Goal: Task Accomplishment & Management: Complete application form

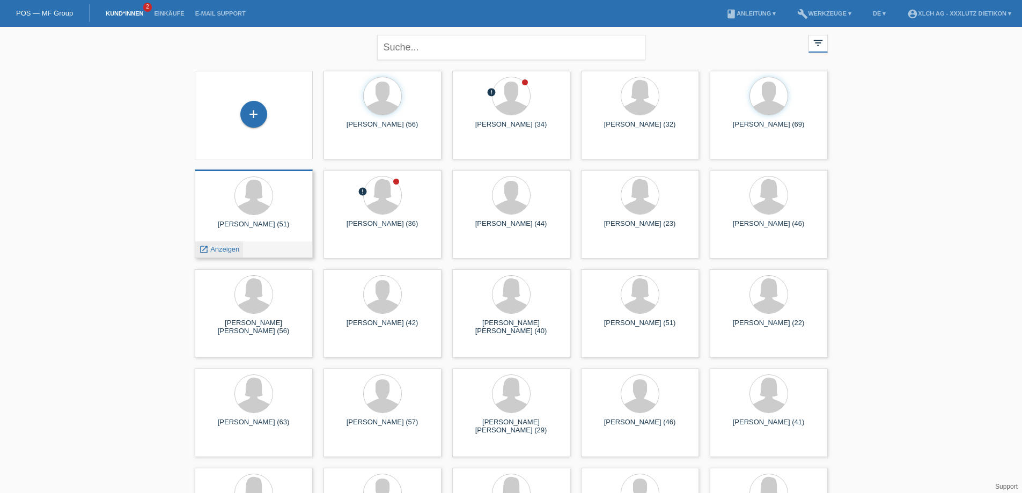
click at [226, 249] on span "Anzeigen" at bounding box center [224, 249] width 29 height 8
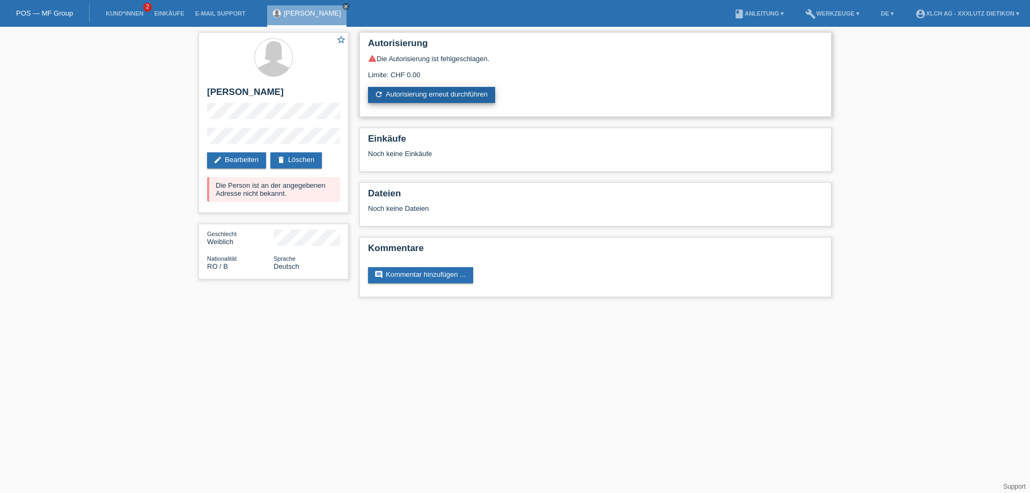
click at [436, 98] on link "refresh Autorisierung erneut durchführen" at bounding box center [431, 95] width 127 height 16
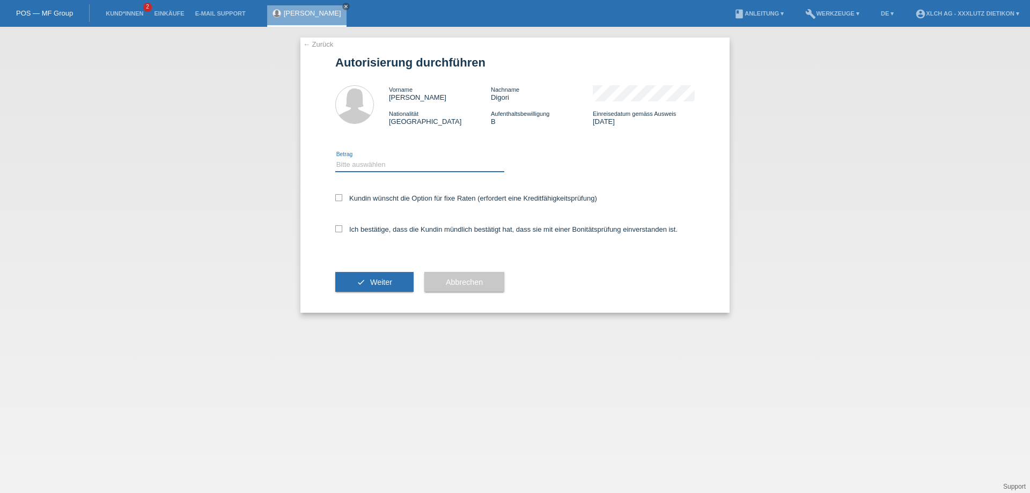
click at [388, 164] on select "Bitte auswählen CHF 1.00 - CHF 499.00 CHF 500.00 - CHF 1'999.00 CHF 2'000.00 - …" at bounding box center [419, 164] width 169 height 13
select select "3"
click at [335, 158] on select "Bitte auswählen CHF 1.00 - CHF 499.00 CHF 500.00 - CHF 1'999.00 CHF 2'000.00 - …" at bounding box center [419, 164] width 169 height 13
click at [335, 227] on div "← Zurück Autorisierung durchführen Vorname Elvira Nachname Digori Nationalität …" at bounding box center [514, 175] width 429 height 275
click at [336, 231] on icon at bounding box center [338, 228] width 7 height 7
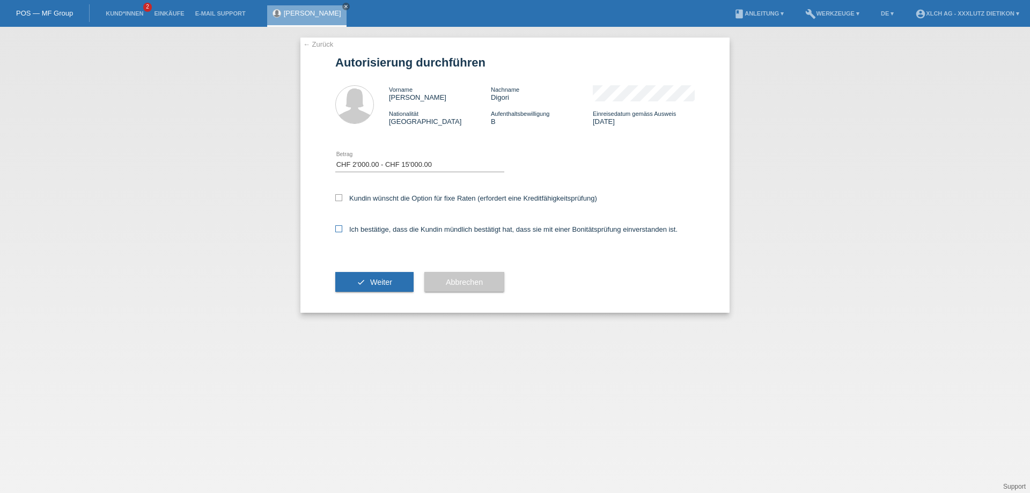
click at [336, 231] on input "Ich bestätige, dass die Kundin mündlich bestätigt hat, dass sie mit einer Bonit…" at bounding box center [338, 228] width 7 height 7
checkbox input "true"
click at [362, 280] on button "check Weiter" at bounding box center [374, 282] width 78 height 20
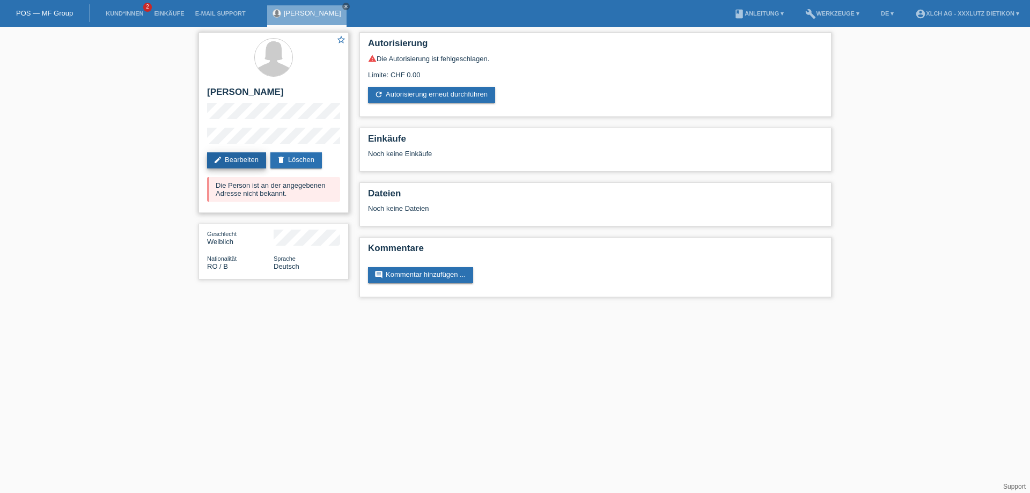
click at [239, 158] on link "edit Bearbeiten" at bounding box center [236, 160] width 59 height 16
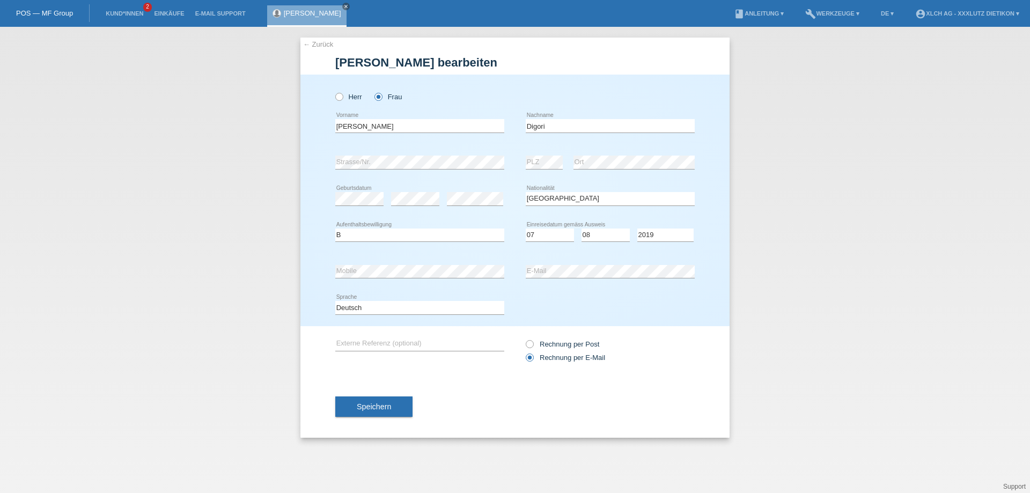
select select "RO"
select select "B"
select select "07"
select select "08"
select select "2019"
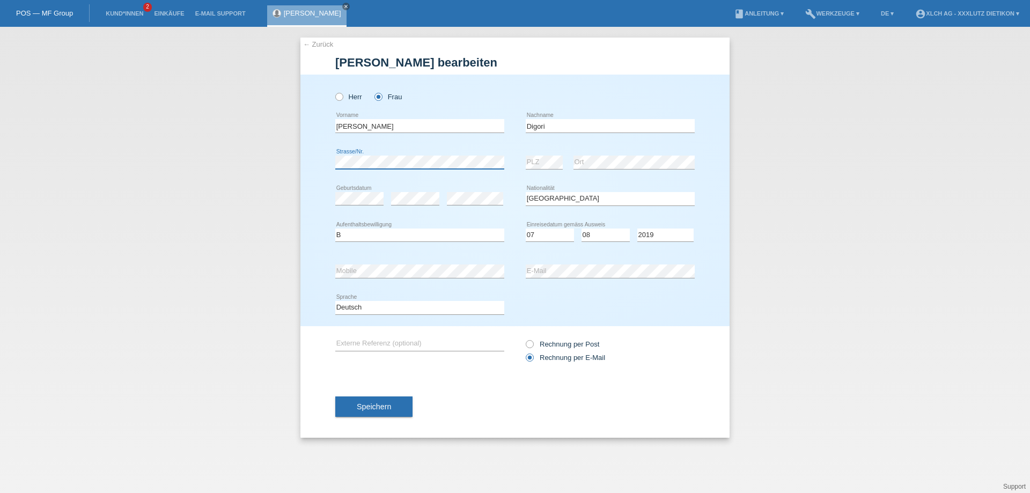
click at [230, 160] on div "← Zurück Kundin bearbeiten Herr Frau Elvira error Vorname error" at bounding box center [515, 260] width 1030 height 466
click at [522, 166] on div "error Strasse/Nr. error PLZ error Ort" at bounding box center [514, 162] width 359 height 36
click at [497, 160] on div "error Strasse/Nr. error PLZ error Ort" at bounding box center [514, 162] width 359 height 36
click at [586, 196] on select "Bitte auswählen... Schweiz Deutschland Liechtenstein Österreich ------------ Af…" at bounding box center [610, 198] width 169 height 13
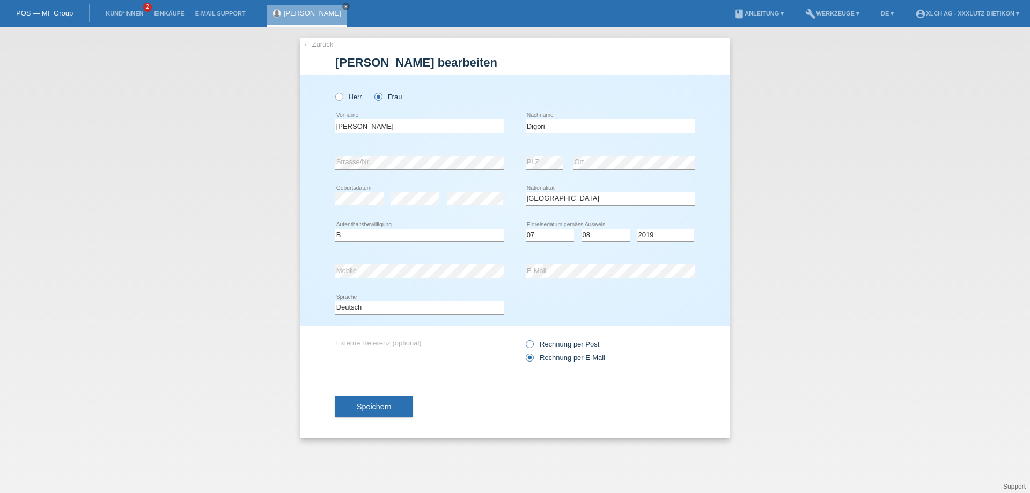
click at [524, 338] on icon at bounding box center [524, 338] width 0 height 0
click at [530, 346] on input "Rechnung per Post" at bounding box center [529, 346] width 7 height 13
radio input "true"
click at [396, 404] on button "Speichern" at bounding box center [373, 406] width 77 height 20
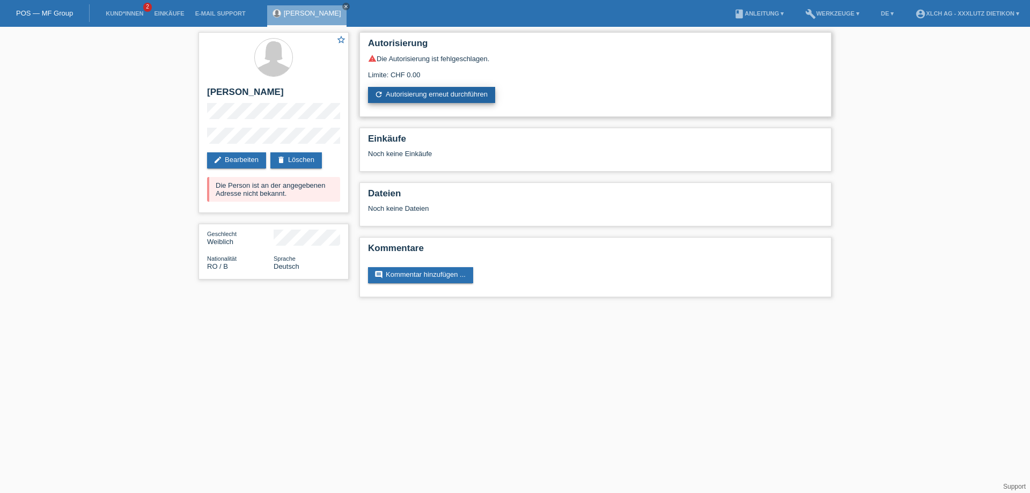
click at [432, 91] on link "refresh Autorisierung erneut durchführen" at bounding box center [431, 95] width 127 height 16
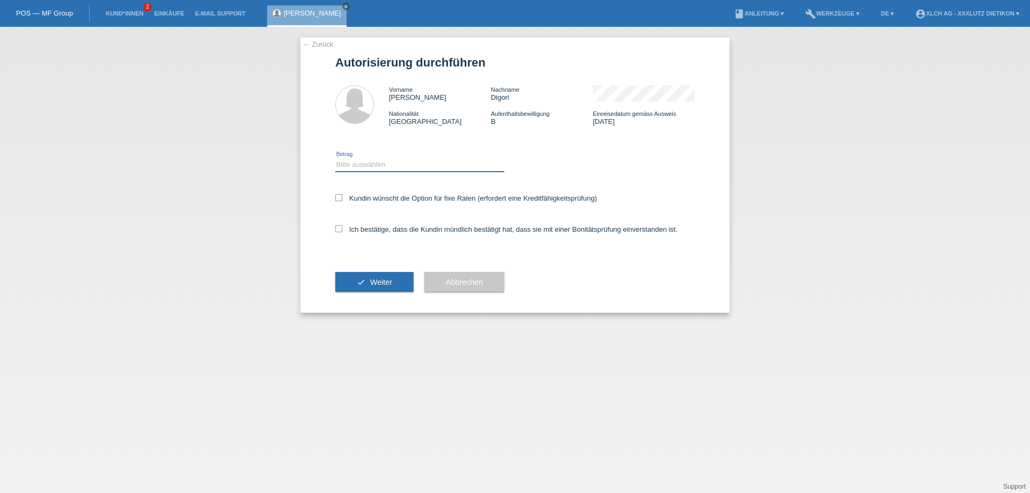
click at [361, 162] on select "Bitte auswählen CHF 1.00 - CHF 499.00 CHF 500.00 - CHF 1'999.00 CHF 2'000.00 - …" at bounding box center [419, 164] width 169 height 13
select select "3"
click at [335, 158] on select "Bitte auswählen CHF 1.00 - CHF 499.00 CHF 500.00 - CHF 1'999.00 CHF 2'000.00 - …" at bounding box center [419, 164] width 169 height 13
click at [337, 225] on icon at bounding box center [338, 228] width 7 height 7
click at [337, 225] on input "Ich bestätige, dass die Kundin mündlich bestätigt hat, dass sie mit einer Bonit…" at bounding box center [338, 228] width 7 height 7
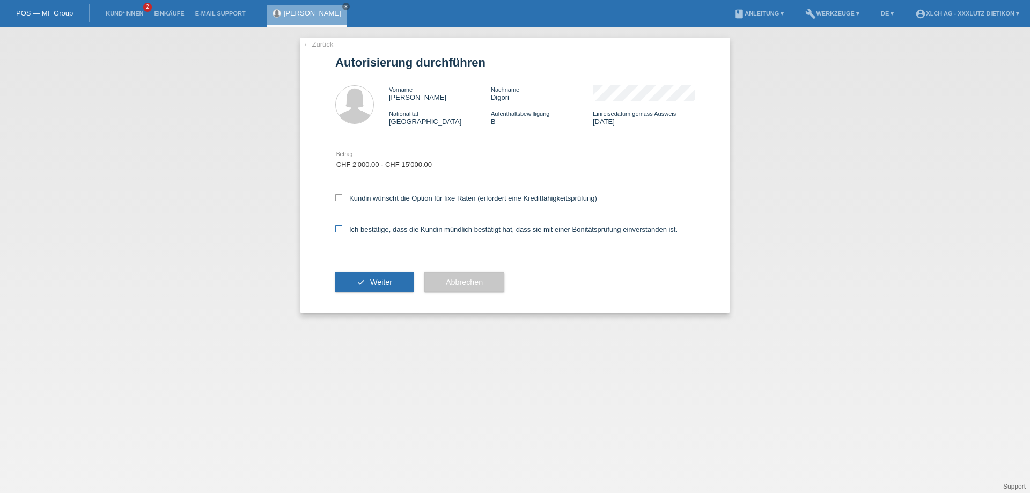
checkbox input "true"
click at [365, 279] on button "check Weiter" at bounding box center [374, 282] width 78 height 20
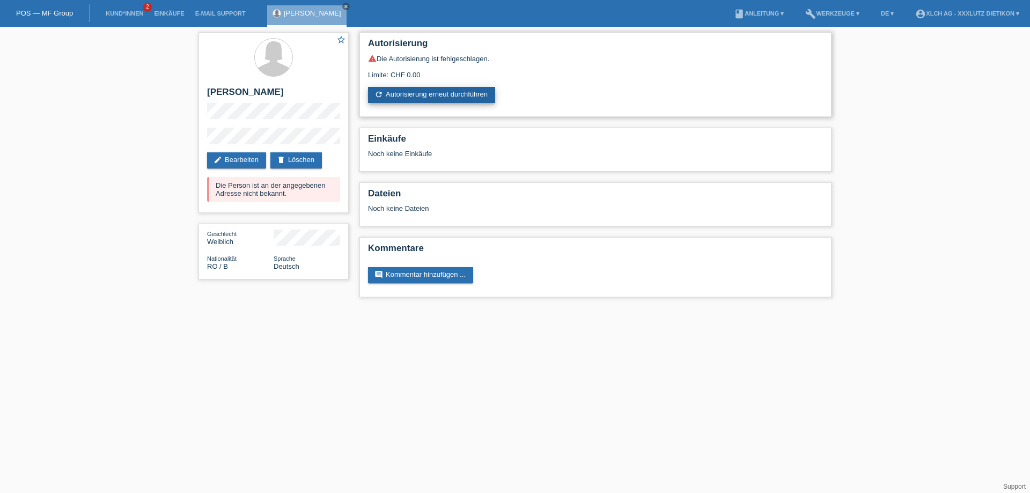
click at [404, 95] on link "refresh Autorisierung erneut durchführen" at bounding box center [431, 95] width 127 height 16
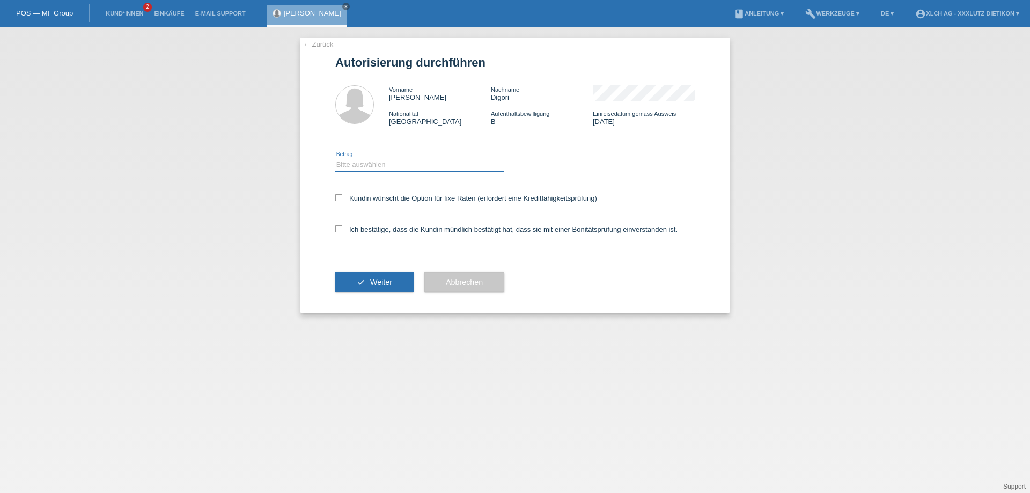
click at [403, 161] on select "Bitte auswählen CHF 1.00 - CHF 499.00 CHF 500.00 - CHF 1'999.00 CHF 2'000.00 - …" at bounding box center [419, 164] width 169 height 13
select select "3"
click at [335, 158] on select "Bitte auswählen CHF 1.00 - CHF 499.00 CHF 500.00 - CHF 1'999.00 CHF 2'000.00 - …" at bounding box center [419, 164] width 169 height 13
click at [339, 226] on icon at bounding box center [338, 228] width 7 height 7
click at [339, 226] on input "Ich bestätige, dass die Kundin mündlich bestätigt hat, dass sie mit einer Bonit…" at bounding box center [338, 228] width 7 height 7
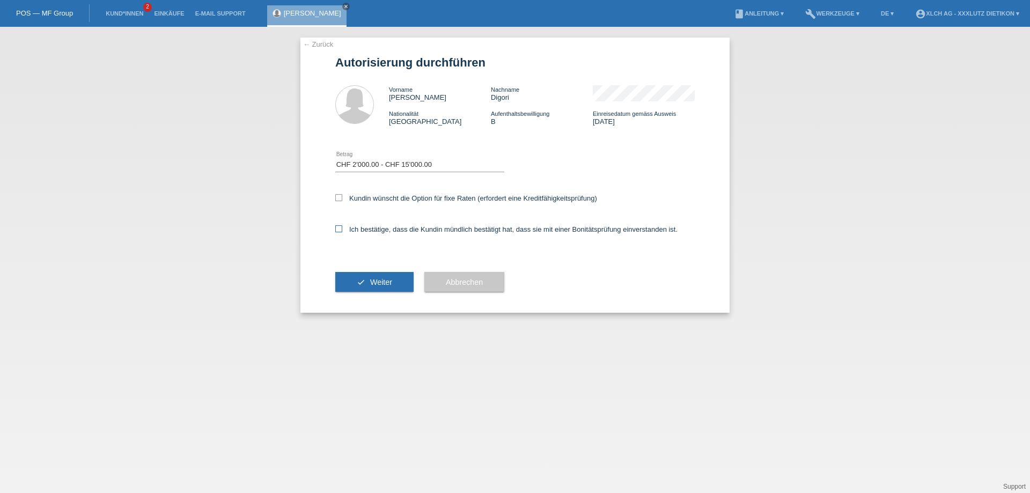
checkbox input "true"
click at [356, 282] on button "check Weiter" at bounding box center [374, 282] width 78 height 20
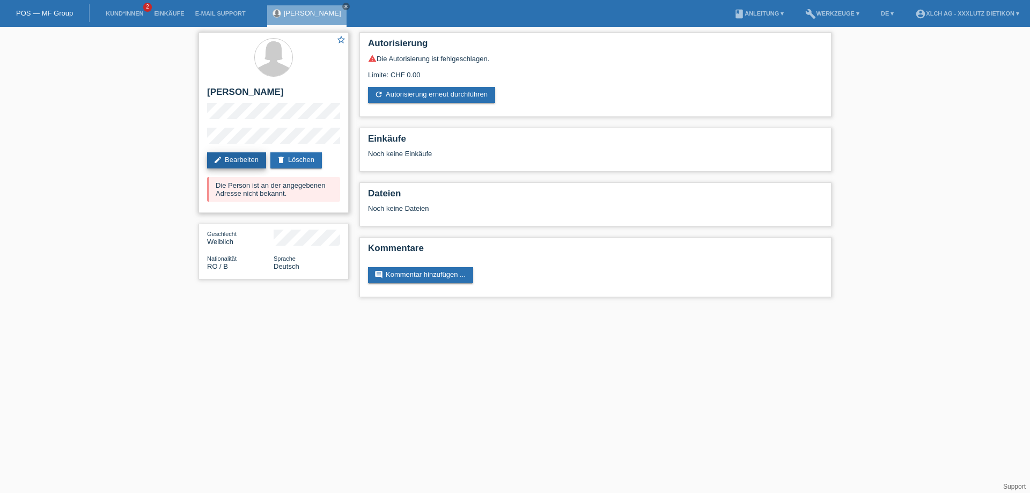
click at [245, 162] on link "edit Bearbeiten" at bounding box center [236, 160] width 59 height 16
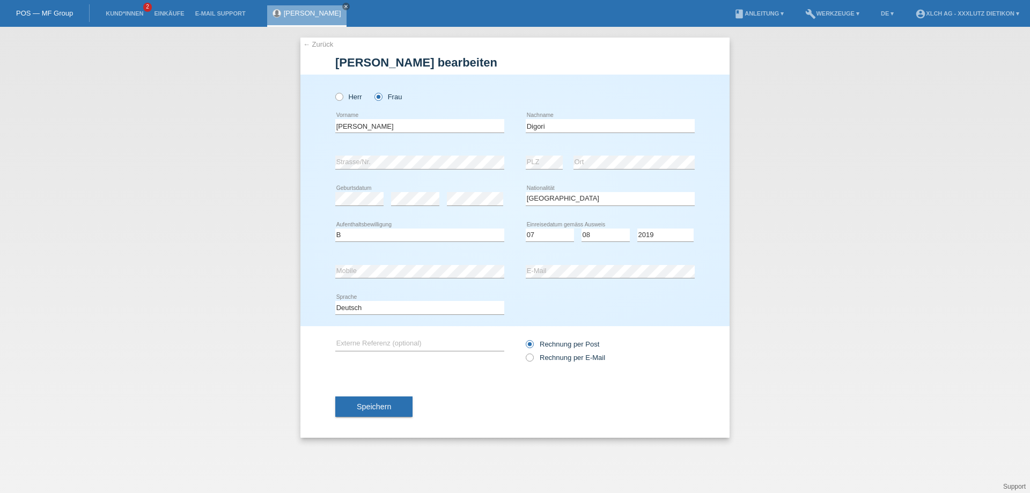
select select "RO"
select select "B"
select select "07"
select select "08"
select select "2019"
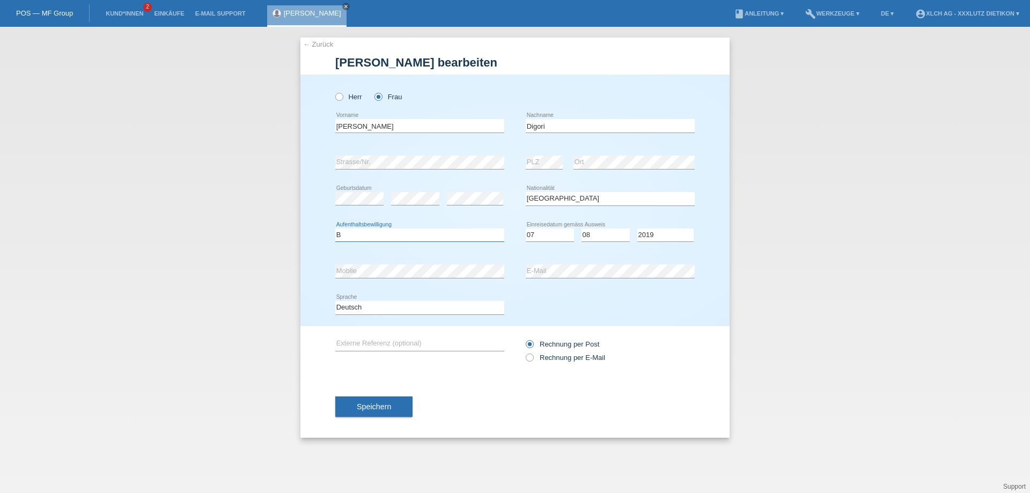
click at [412, 233] on select "Bitte auswählen... C B B - Flüchtlingsstatus Andere" at bounding box center [419, 234] width 169 height 13
click at [370, 405] on span "Speichern" at bounding box center [374, 406] width 34 height 9
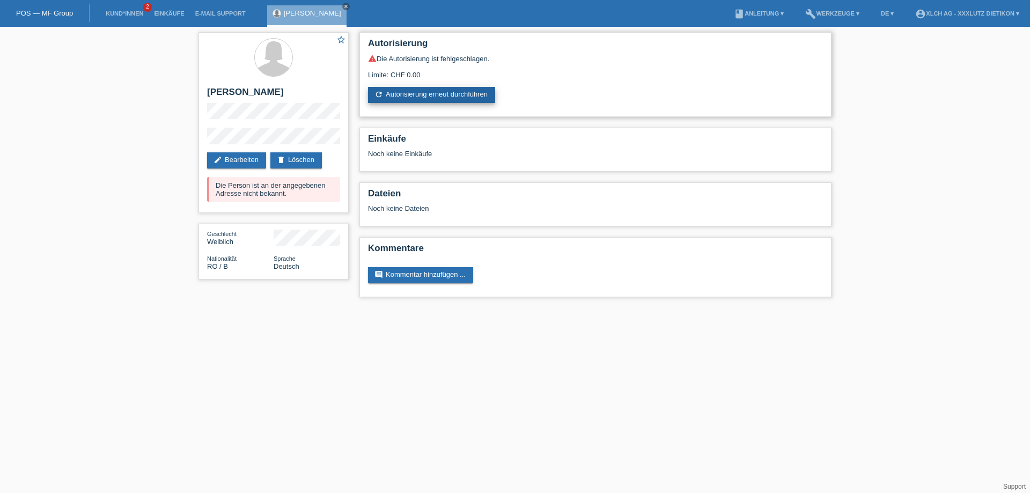
click at [415, 91] on link "refresh Autorisierung erneut durchführen" at bounding box center [431, 95] width 127 height 16
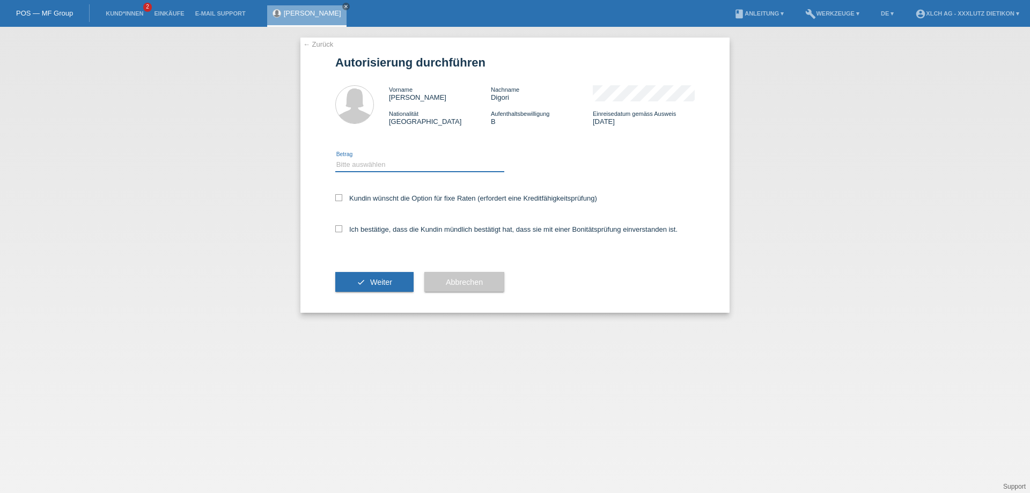
click at [353, 158] on select "Bitte auswählen CHF 1.00 - CHF 499.00 CHF 500.00 - CHF 1'999.00 CHF 2'000.00 - …" at bounding box center [419, 164] width 169 height 13
select select "3"
click at [335, 158] on select "Bitte auswählen CHF 1.00 - CHF 499.00 CHF 500.00 - CHF 1'999.00 CHF 2'000.00 - …" at bounding box center [419, 164] width 169 height 13
click at [341, 229] on icon at bounding box center [338, 228] width 7 height 7
click at [341, 229] on input "Ich bestätige, dass die Kundin mündlich bestätigt hat, dass sie mit einer Bonit…" at bounding box center [338, 228] width 7 height 7
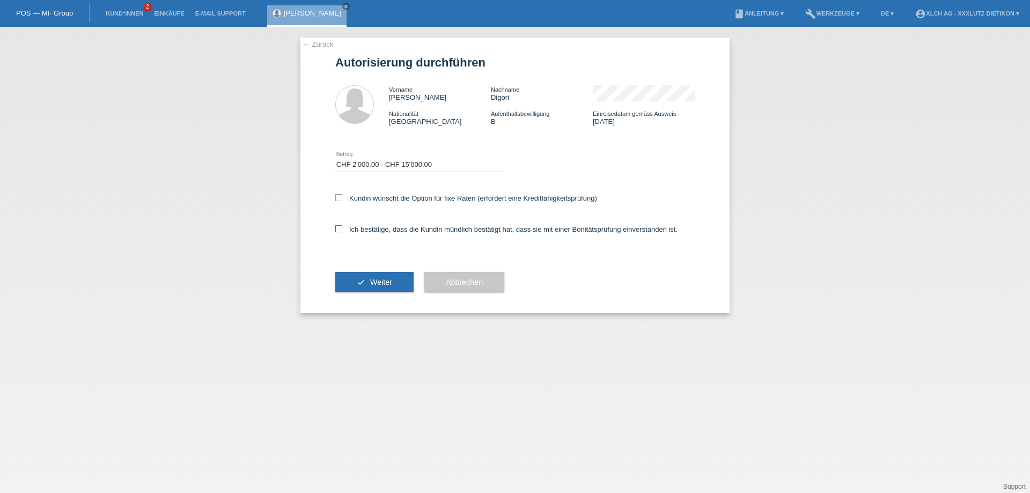
checkbox input "true"
click at [370, 279] on span "Weiter" at bounding box center [381, 282] width 22 height 9
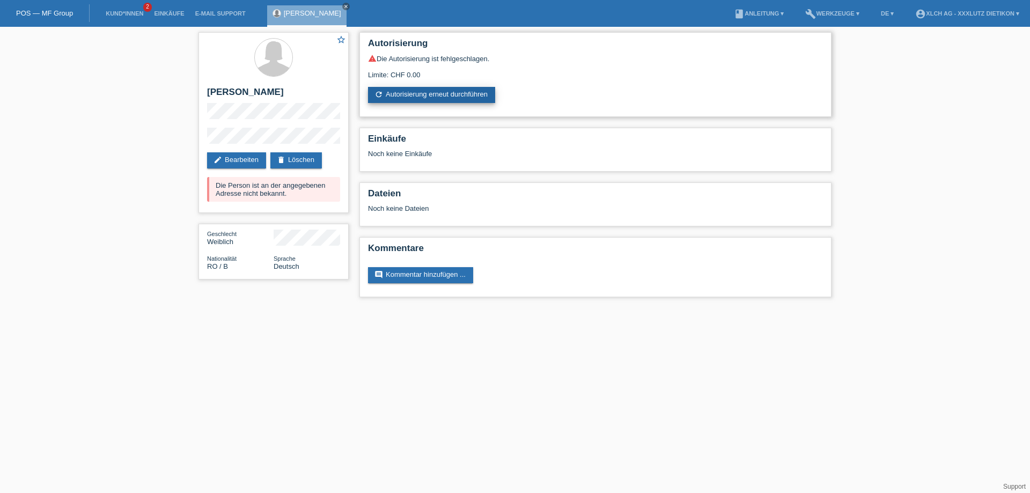
click at [442, 89] on link "refresh Autorisierung erneut durchführen" at bounding box center [431, 95] width 127 height 16
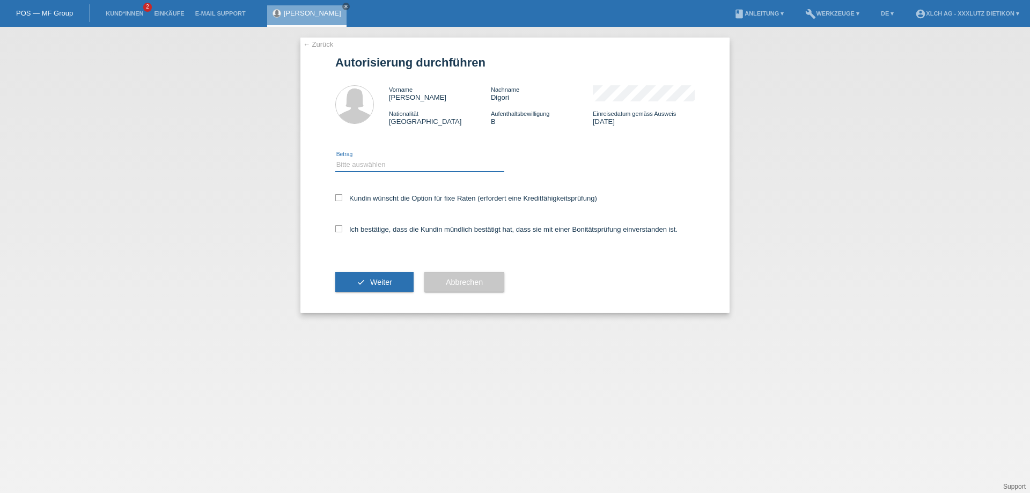
click at [412, 165] on select "Bitte auswählen CHF 1.00 - CHF 499.00 CHF 500.00 - CHF 1'999.00 CHF 2'000.00 - …" at bounding box center [419, 164] width 169 height 13
select select "3"
click at [335, 158] on select "Bitte auswählen CHF 1.00 - CHF 499.00 CHF 500.00 - CHF 1'999.00 CHF 2'000.00 - …" at bounding box center [419, 164] width 169 height 13
click at [343, 228] on label "Ich bestätige, dass die Kundin mündlich bestätigt hat, dass sie mit einer Bonit…" at bounding box center [506, 229] width 342 height 8
click at [342, 228] on input "Ich bestätige, dass die Kundin mündlich bestätigt hat, dass sie mit einer Bonit…" at bounding box center [338, 228] width 7 height 7
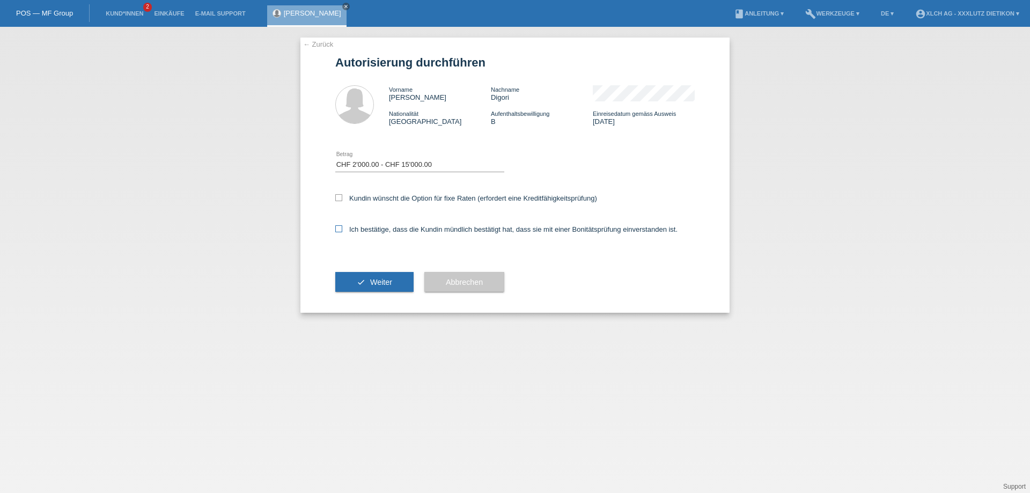
checkbox input "true"
click at [379, 283] on span "Weiter" at bounding box center [381, 282] width 22 height 9
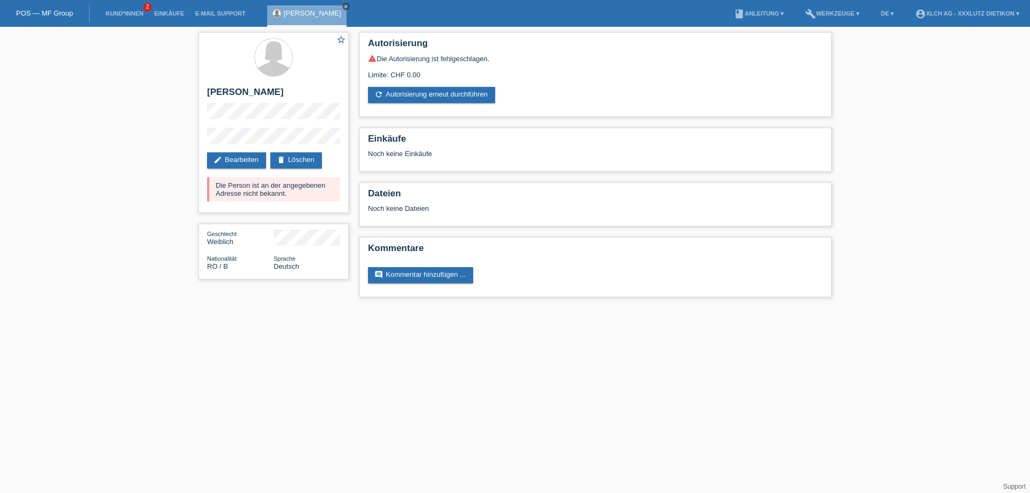
click at [343, 5] on icon "close" at bounding box center [345, 6] width 5 height 5
click at [171, 13] on link "Einkäufe" at bounding box center [169, 13] width 41 height 6
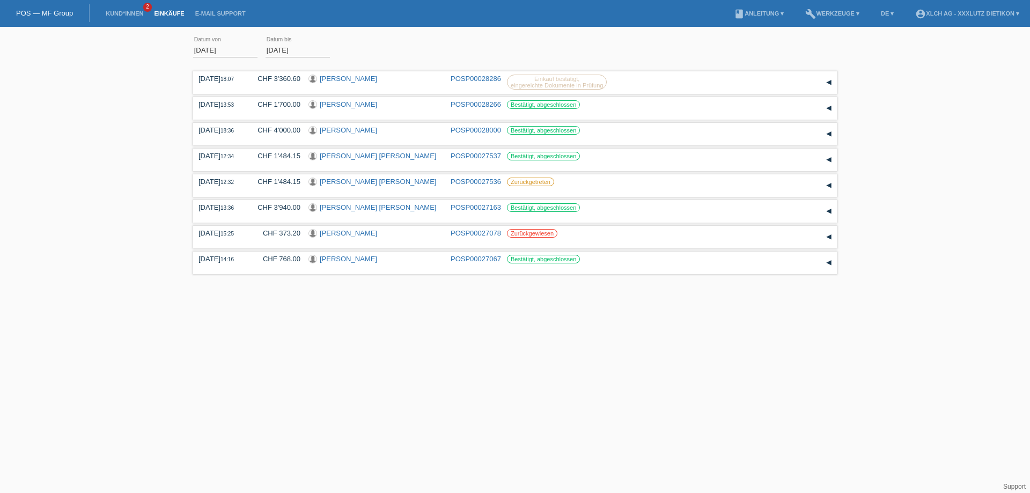
click at [171, 11] on link "Einkäufe" at bounding box center [169, 13] width 41 height 6
click at [230, 14] on link "E-Mail Support" at bounding box center [220, 13] width 61 height 6
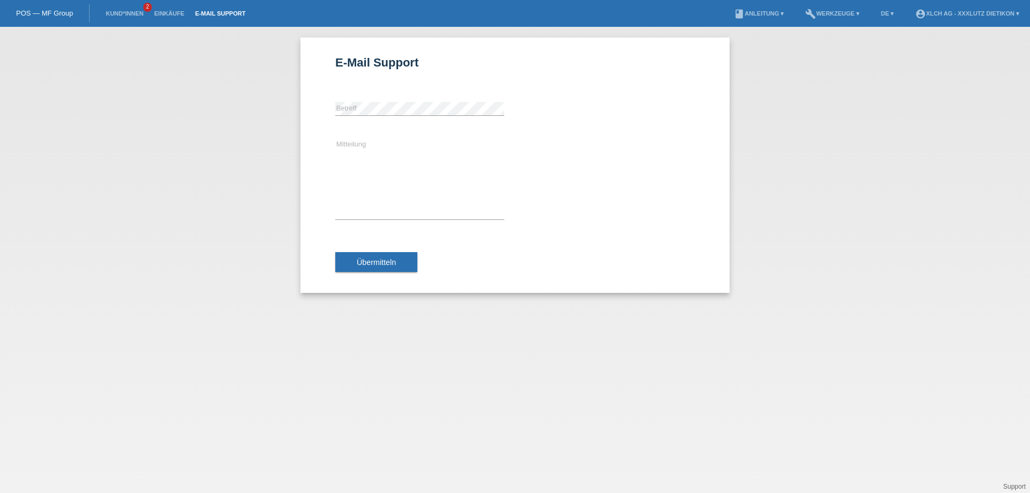
click at [219, 110] on div "E-Mail Support error [GEOGRAPHIC_DATA] Mitteilung Übermitteln" at bounding box center [515, 260] width 1030 height 466
click at [123, 16] on link "Kund*innen" at bounding box center [124, 13] width 48 height 6
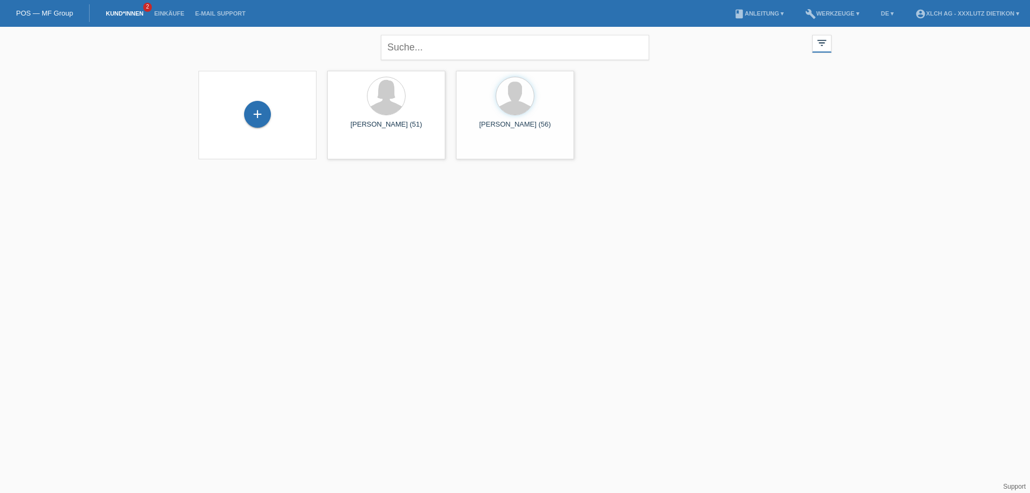
click at [123, 13] on link "Kund*innen" at bounding box center [124, 13] width 48 height 6
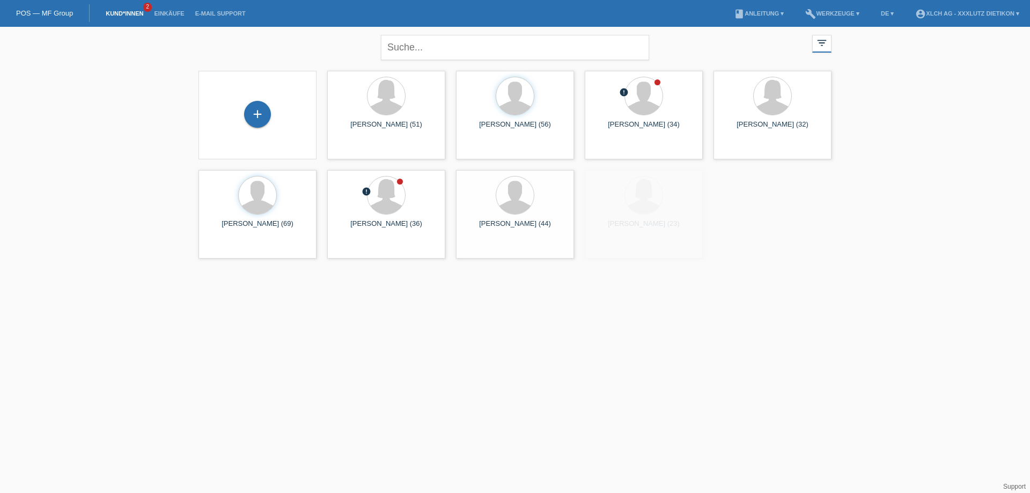
click at [123, 13] on link "Kund*innen" at bounding box center [124, 13] width 48 height 6
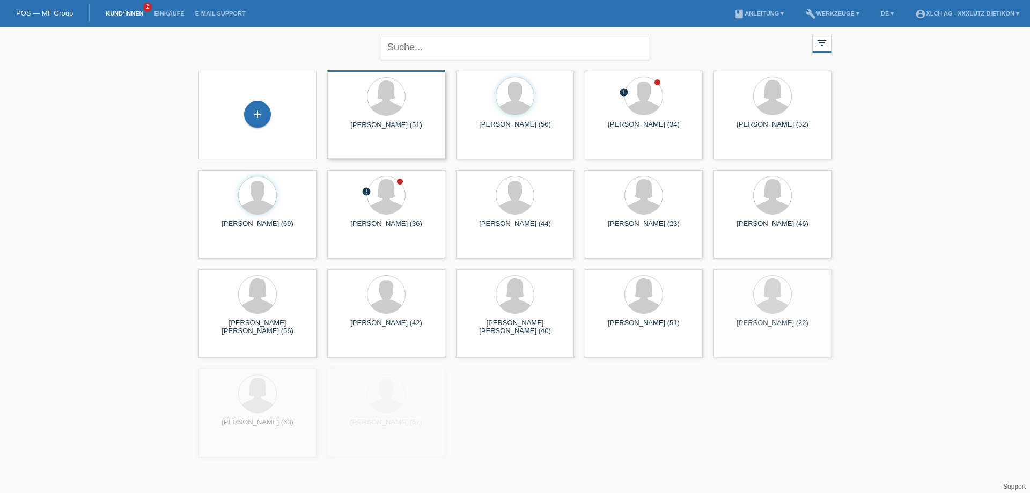
drag, startPoint x: 0, startPoint y: 0, endPoint x: 375, endPoint y: 130, distance: 397.3
click at [344, 122] on body "POS — MF Group Kund*innen 2 Einkäufe E-Mail Support menu account_circle build" at bounding box center [515, 244] width 1030 height 435
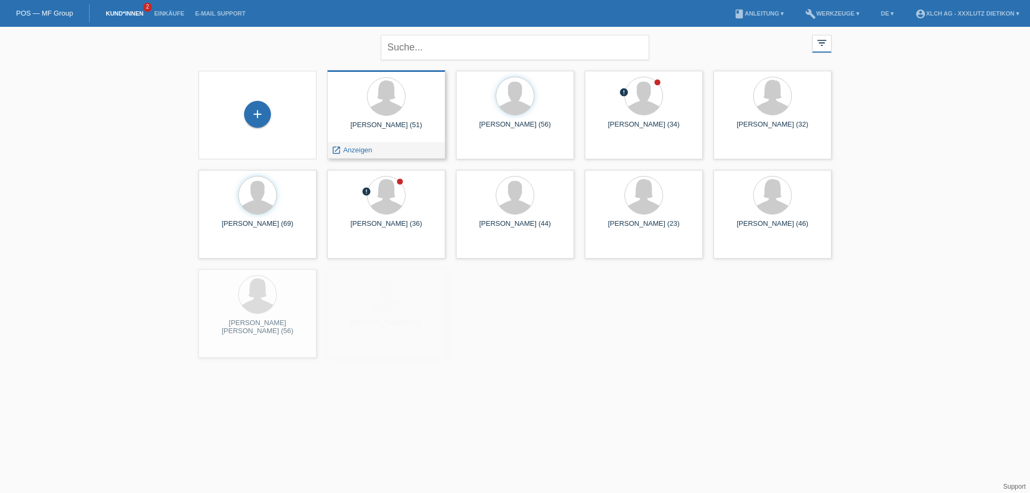
click at [351, 150] on span "Anzeigen" at bounding box center [357, 150] width 29 height 8
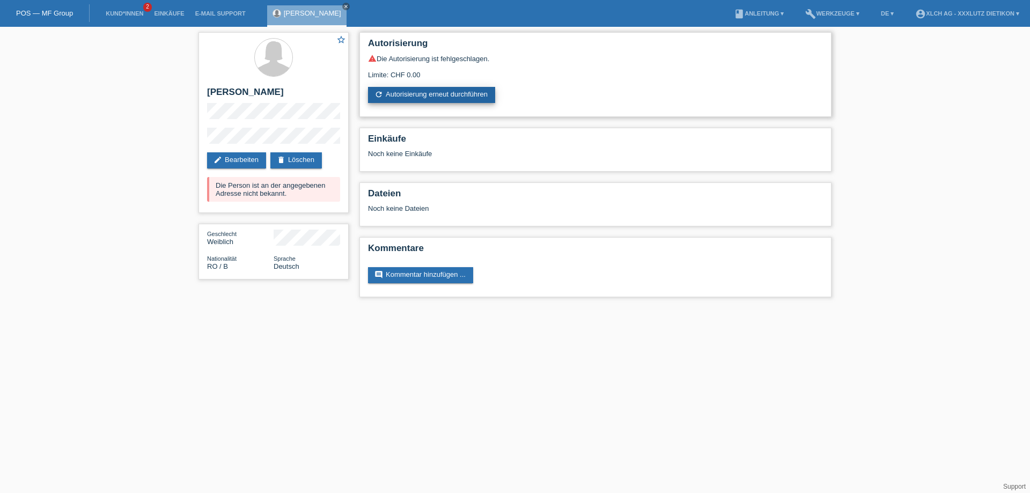
click at [429, 87] on link "refresh Autorisierung erneut durchführen" at bounding box center [431, 95] width 127 height 16
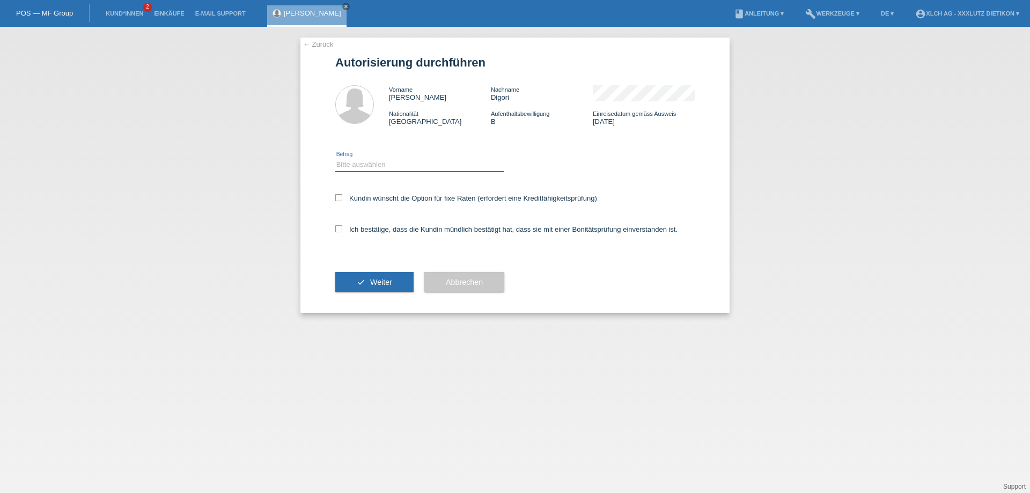
click at [406, 159] on select "Bitte auswählen CHF 1.00 - CHF 499.00 CHF 500.00 - CHF 1'999.00 CHF 2'000.00 - …" at bounding box center [419, 164] width 169 height 13
select select "3"
click at [335, 158] on select "Bitte auswählen CHF 1.00 - CHF 499.00 CHF 500.00 - CHF 1'999.00 CHF 2'000.00 - …" at bounding box center [419, 164] width 169 height 13
click at [339, 230] on icon at bounding box center [338, 228] width 7 height 7
click at [339, 230] on input "Ich bestätige, dass die Kundin mündlich bestätigt hat, dass sie mit einer Bonit…" at bounding box center [338, 228] width 7 height 7
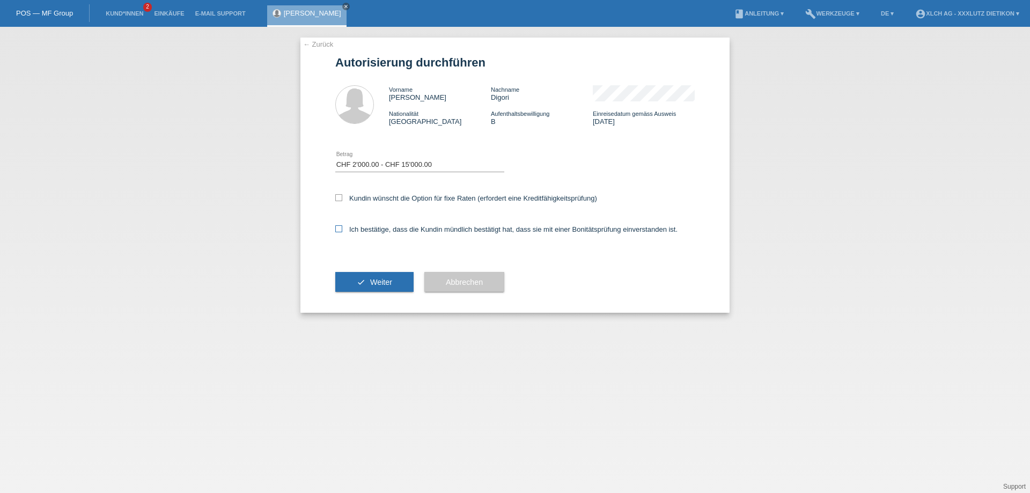
checkbox input "true"
click at [382, 288] on button "check Weiter" at bounding box center [374, 282] width 78 height 20
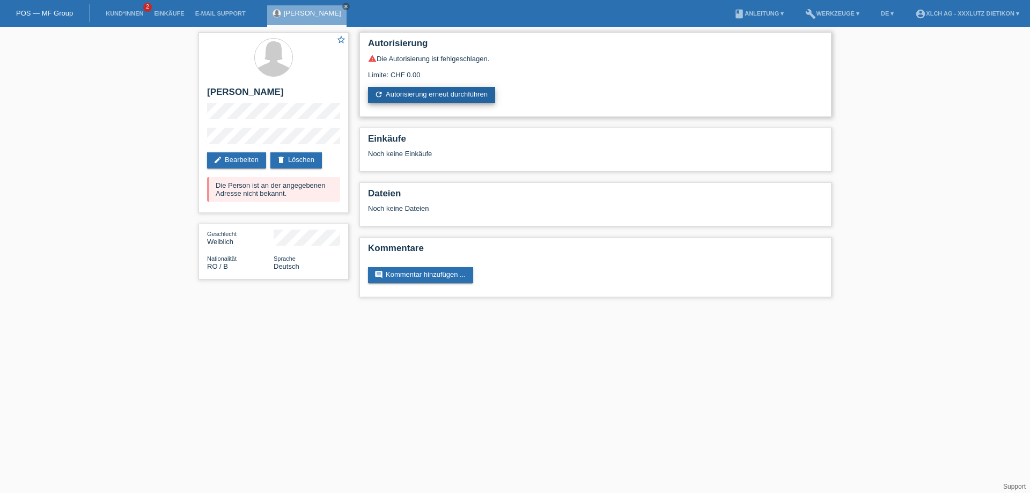
click at [432, 92] on link "refresh Autorisierung erneut durchführen" at bounding box center [431, 95] width 127 height 16
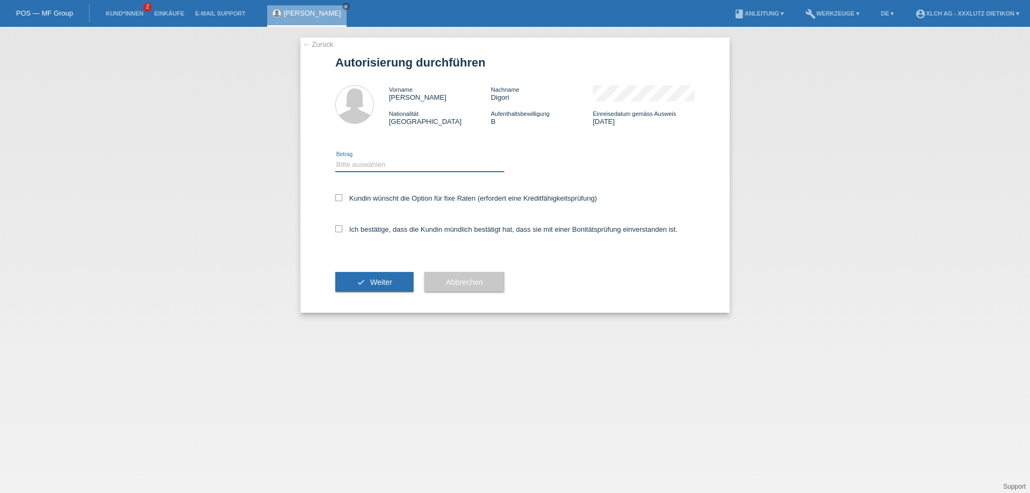
click at [386, 168] on select "Bitte auswählen CHF 1.00 - CHF 499.00 CHF 500.00 - CHF 1'999.00 CHF 2'000.00 - …" at bounding box center [419, 164] width 169 height 13
select select "3"
click at [335, 158] on select "Bitte auswählen CHF 1.00 - CHF 499.00 CHF 500.00 - CHF 1'999.00 CHF 2'000.00 - …" at bounding box center [419, 164] width 169 height 13
click at [340, 227] on icon at bounding box center [338, 228] width 7 height 7
click at [340, 227] on input "Ich bestätige, dass die Kundin mündlich bestätigt hat, dass sie mit einer Bonit…" at bounding box center [338, 228] width 7 height 7
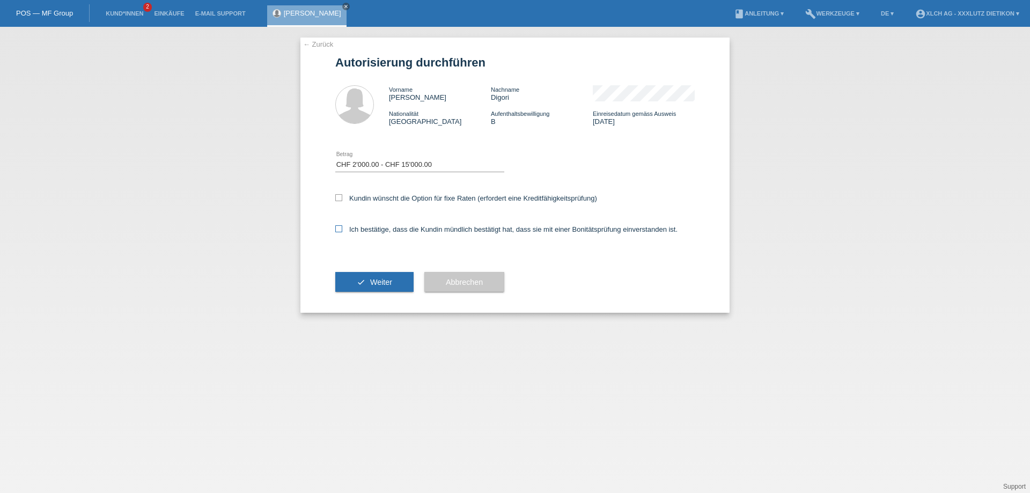
checkbox input "true"
click at [377, 286] on span "Weiter" at bounding box center [381, 282] width 22 height 9
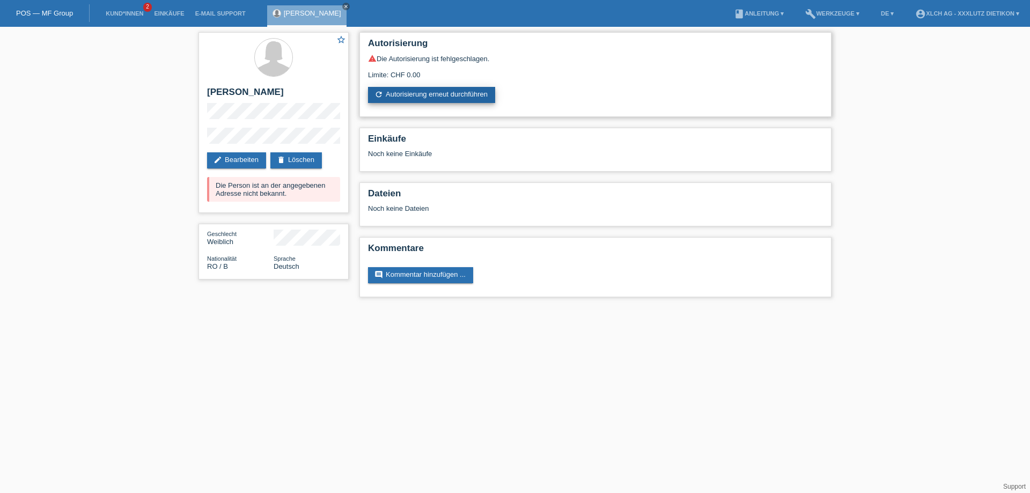
click at [402, 96] on link "refresh Autorisierung erneut durchführen" at bounding box center [431, 95] width 127 height 16
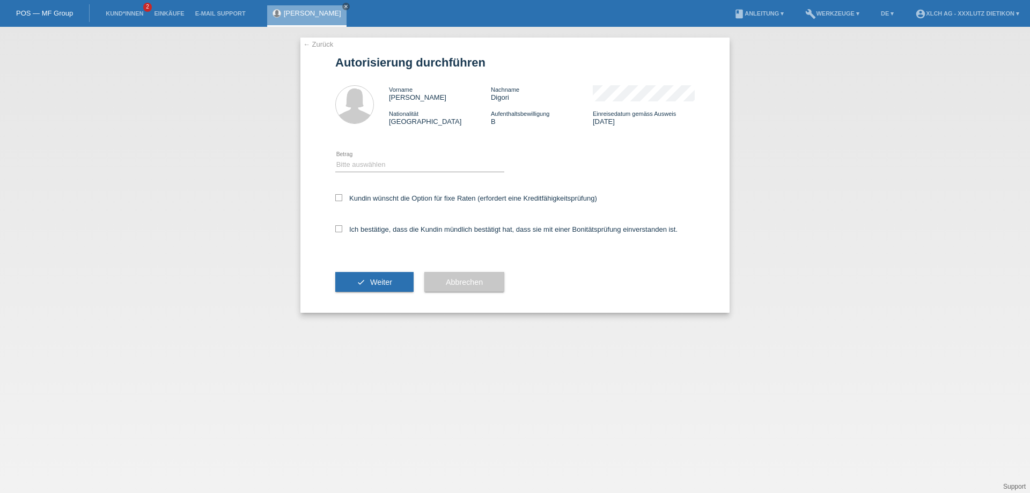
select select "3"
click at [335, 158] on select "Bitte auswählen CHF 1.00 - CHF 499.00 CHF 500.00 - CHF 1'999.00 CHF 2'000.00 - …" at bounding box center [419, 164] width 169 height 13
click at [344, 228] on label "Ich bestätige, dass die Kundin mündlich bestätigt hat, dass sie mit einer Bonit…" at bounding box center [506, 229] width 342 height 8
click at [342, 228] on input "Ich bestätige, dass die Kundin mündlich bestätigt hat, dass sie mit einer Bonit…" at bounding box center [338, 228] width 7 height 7
checkbox input "true"
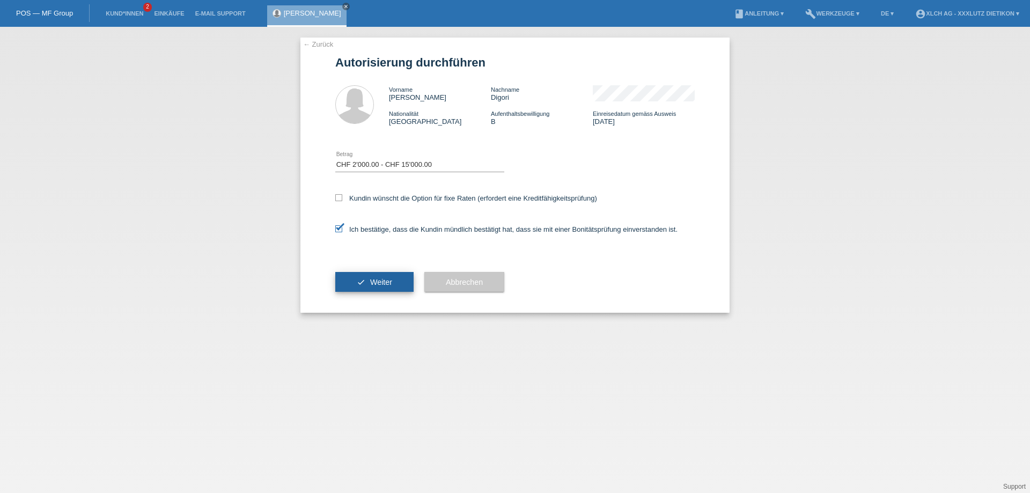
click at [368, 277] on button "check Weiter" at bounding box center [374, 282] width 78 height 20
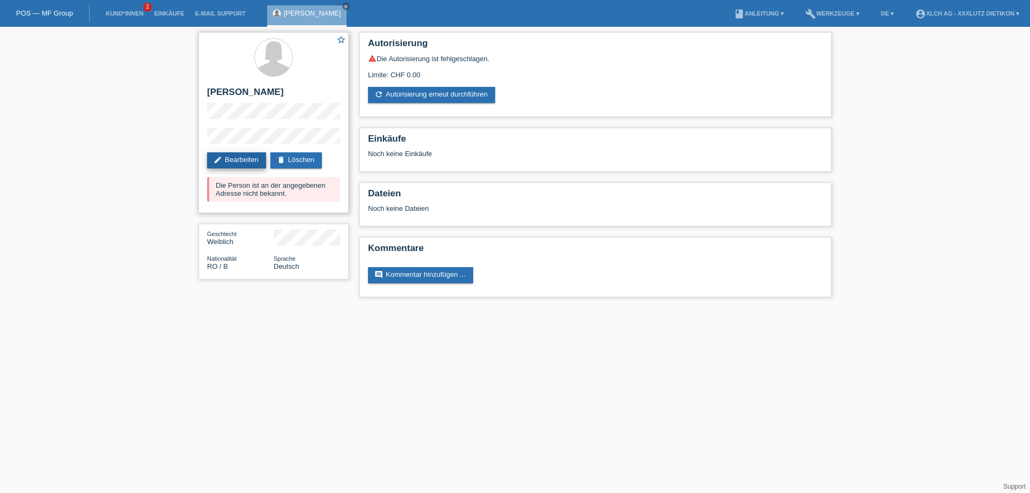
click at [242, 157] on link "edit Bearbeiten" at bounding box center [236, 160] width 59 height 16
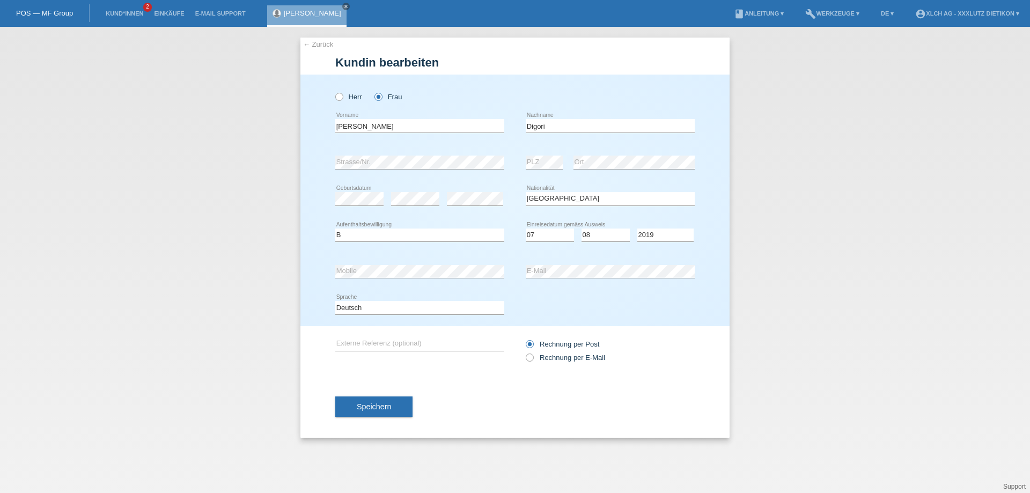
select select "RO"
select select "B"
select select "07"
select select "08"
select select "2019"
